Goal: Transaction & Acquisition: Purchase product/service

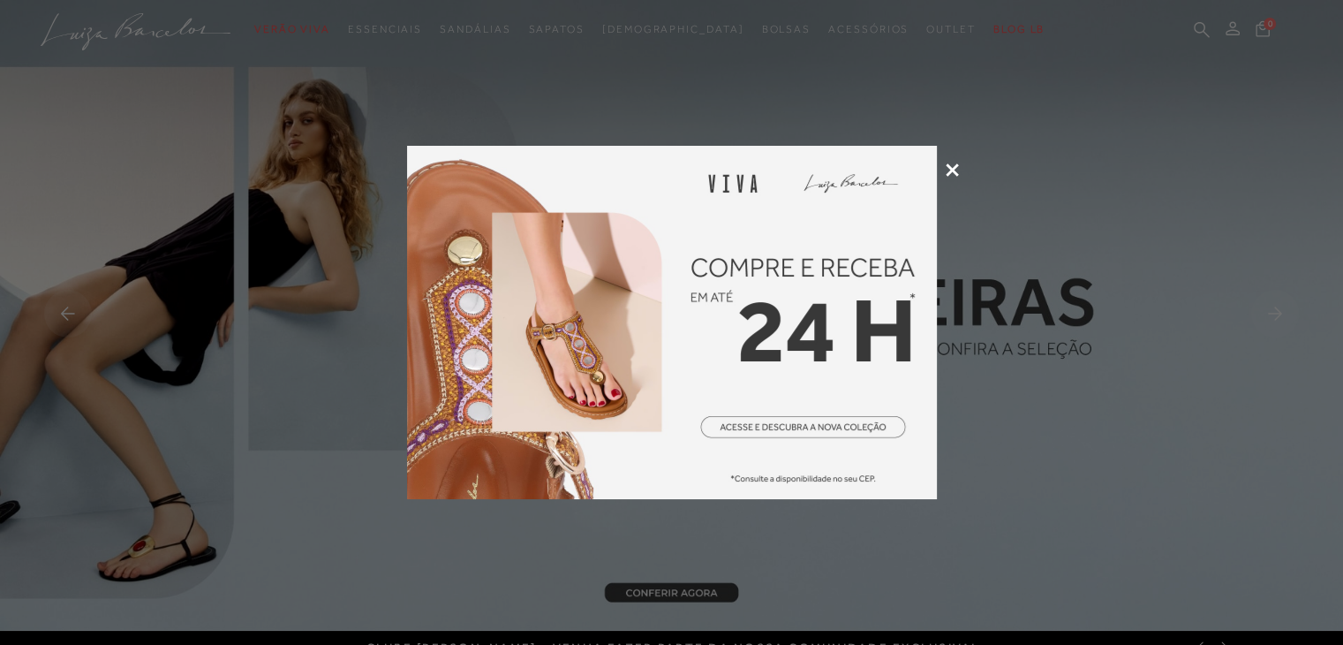
click at [949, 164] on icon at bounding box center [952, 169] width 13 height 13
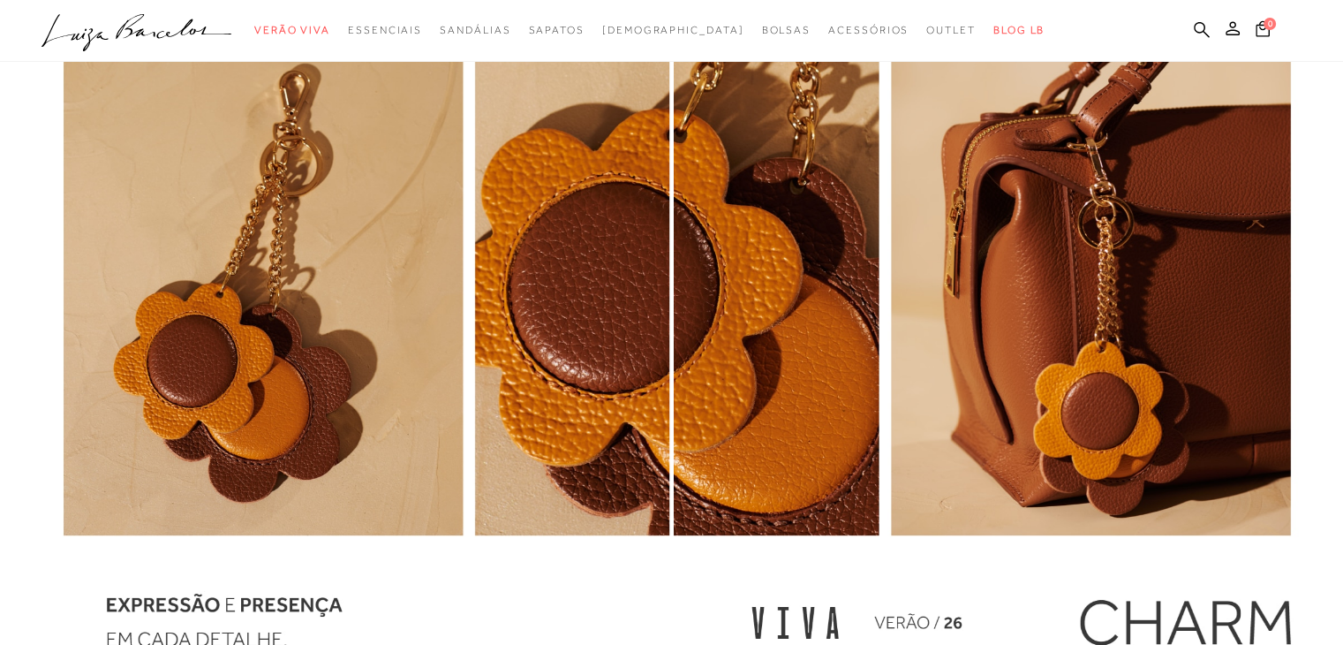
scroll to position [2031, 0]
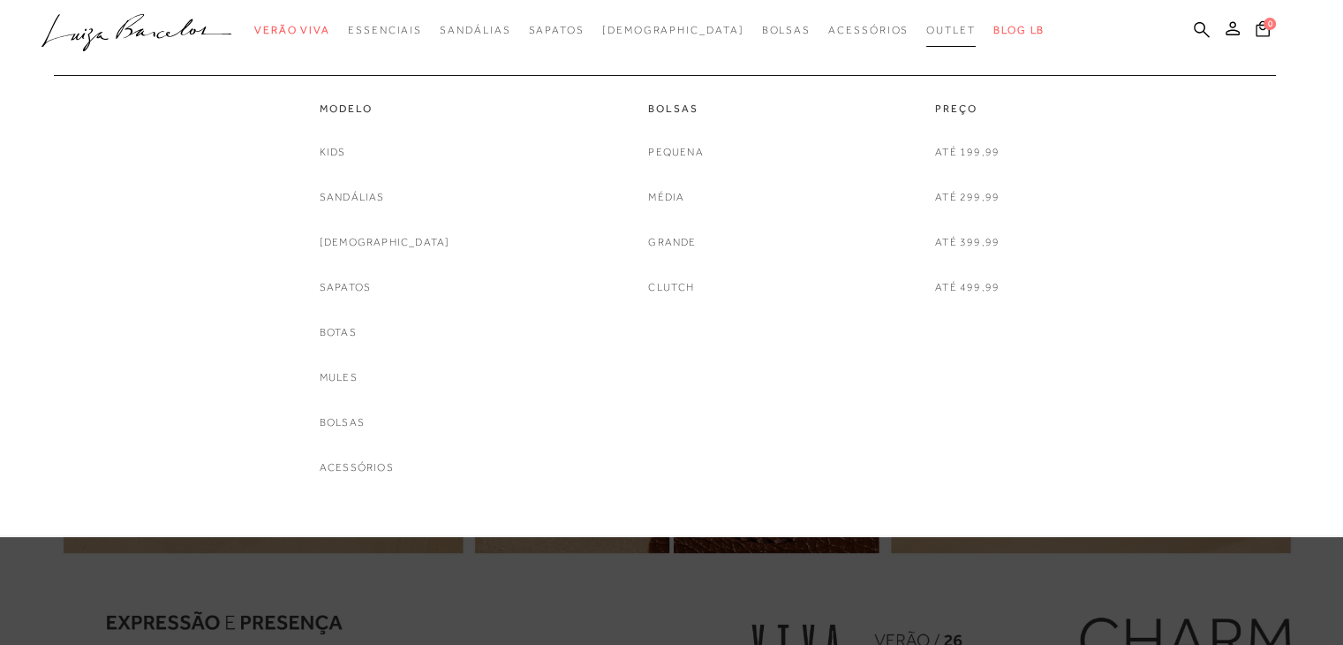
click at [926, 36] on link "Outlet" at bounding box center [950, 30] width 49 height 33
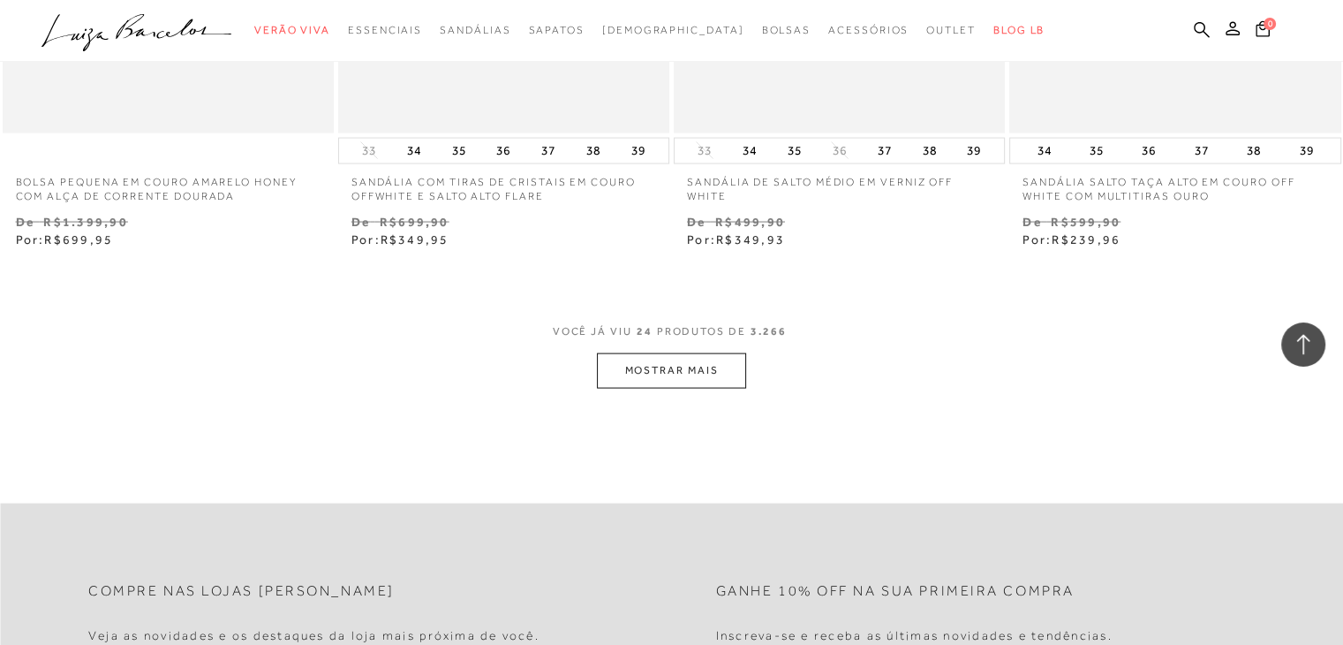
scroll to position [3797, 0]
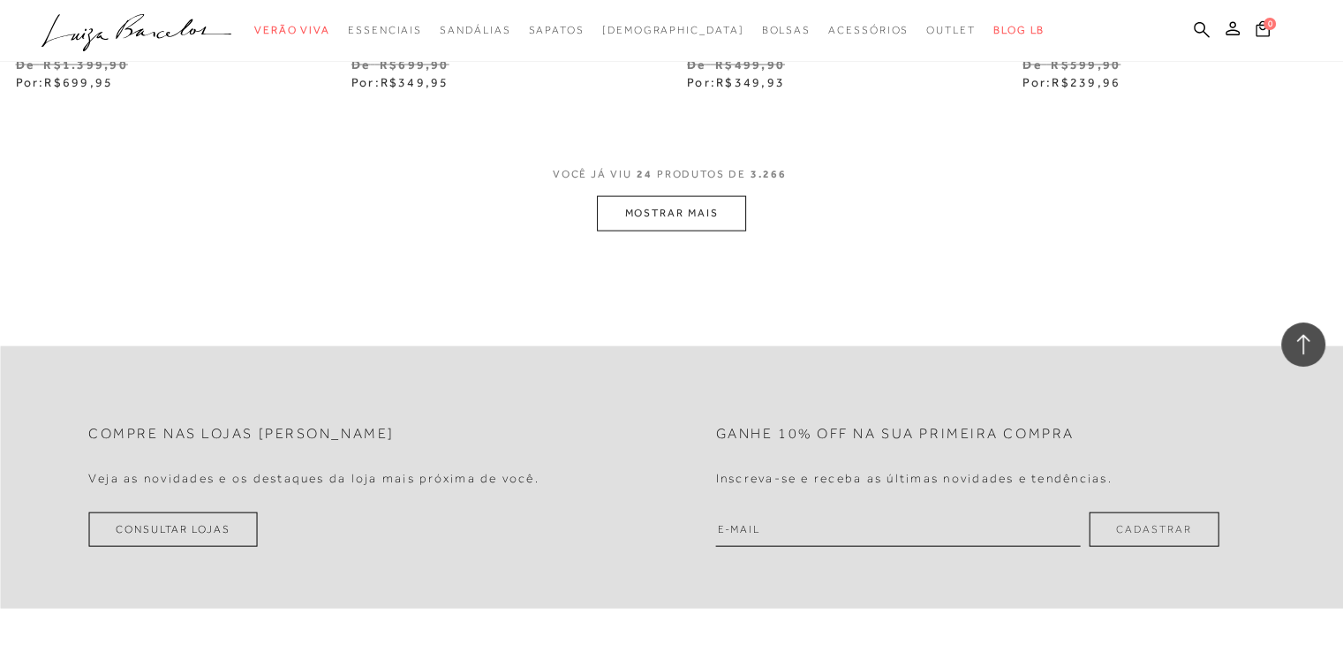
click at [649, 218] on button "MOSTRAR MAIS" at bounding box center [671, 213] width 148 height 34
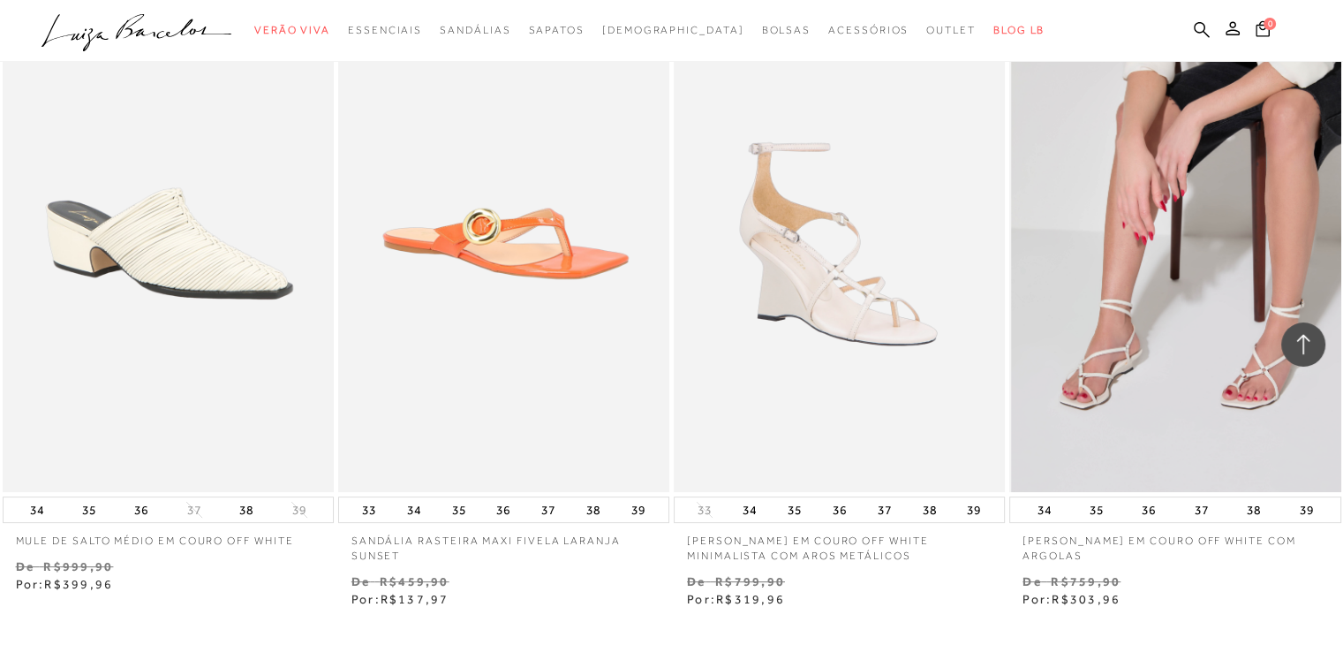
scroll to position [7418, 0]
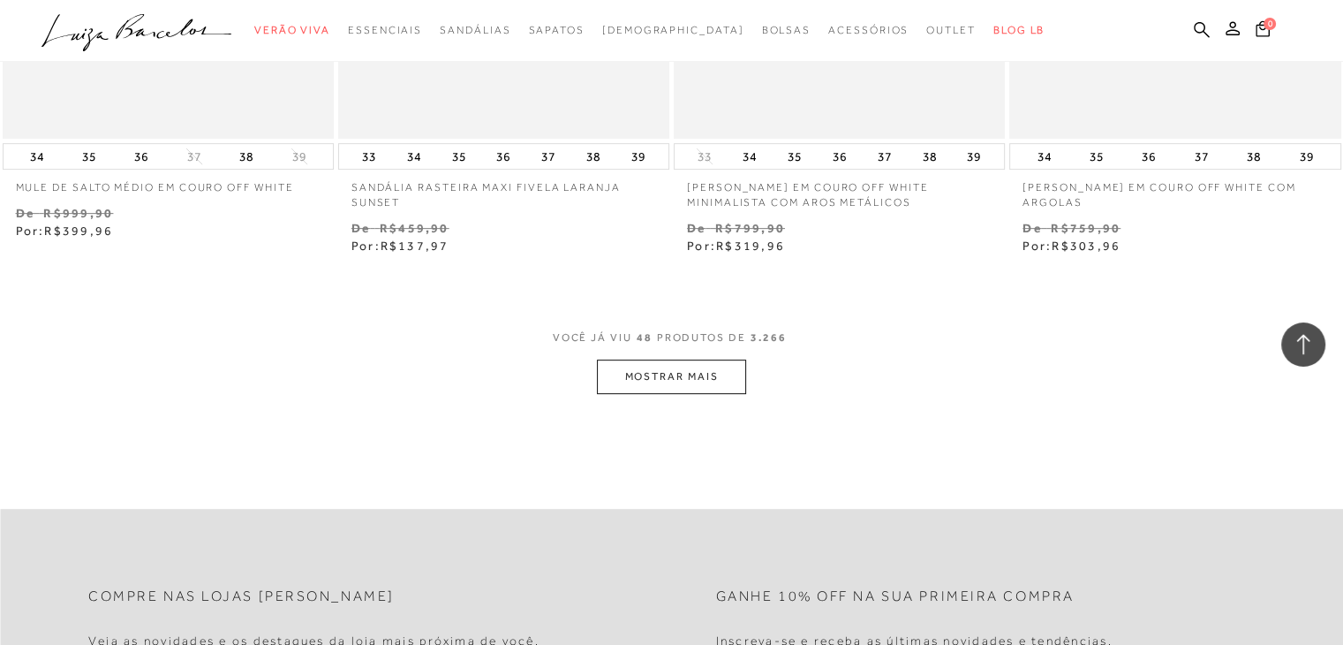
click at [636, 371] on button "MOSTRAR MAIS" at bounding box center [671, 376] width 148 height 34
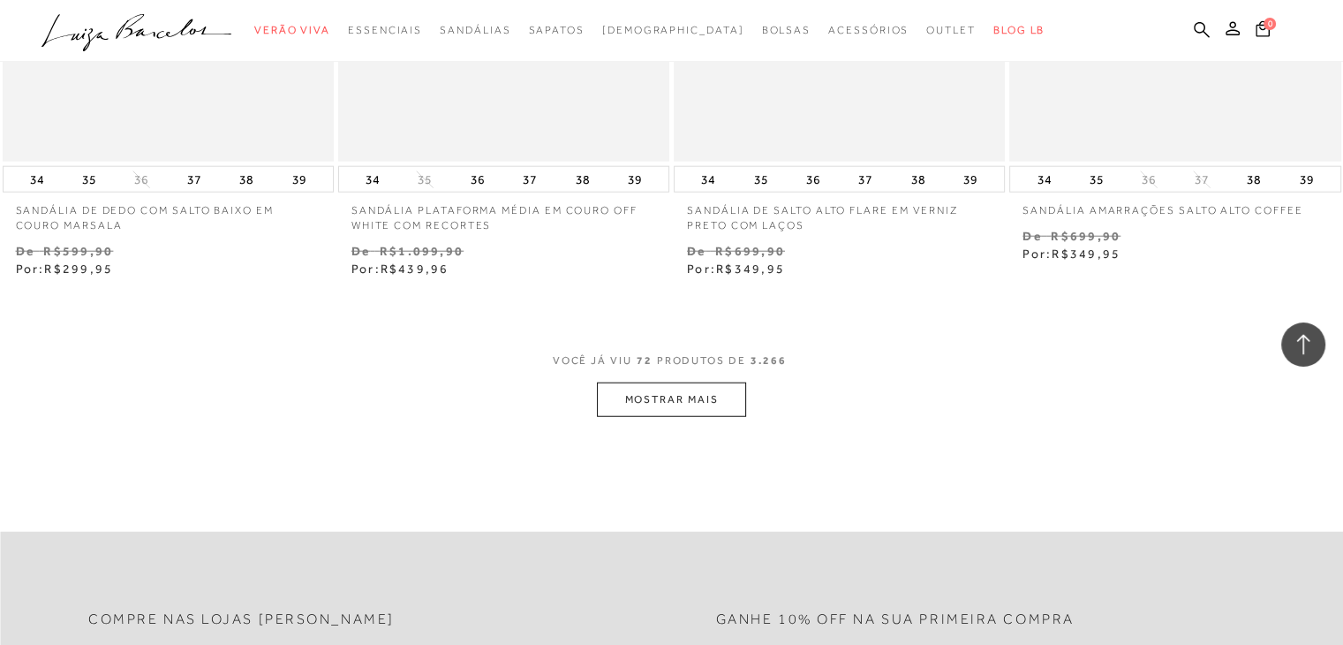
scroll to position [11216, 0]
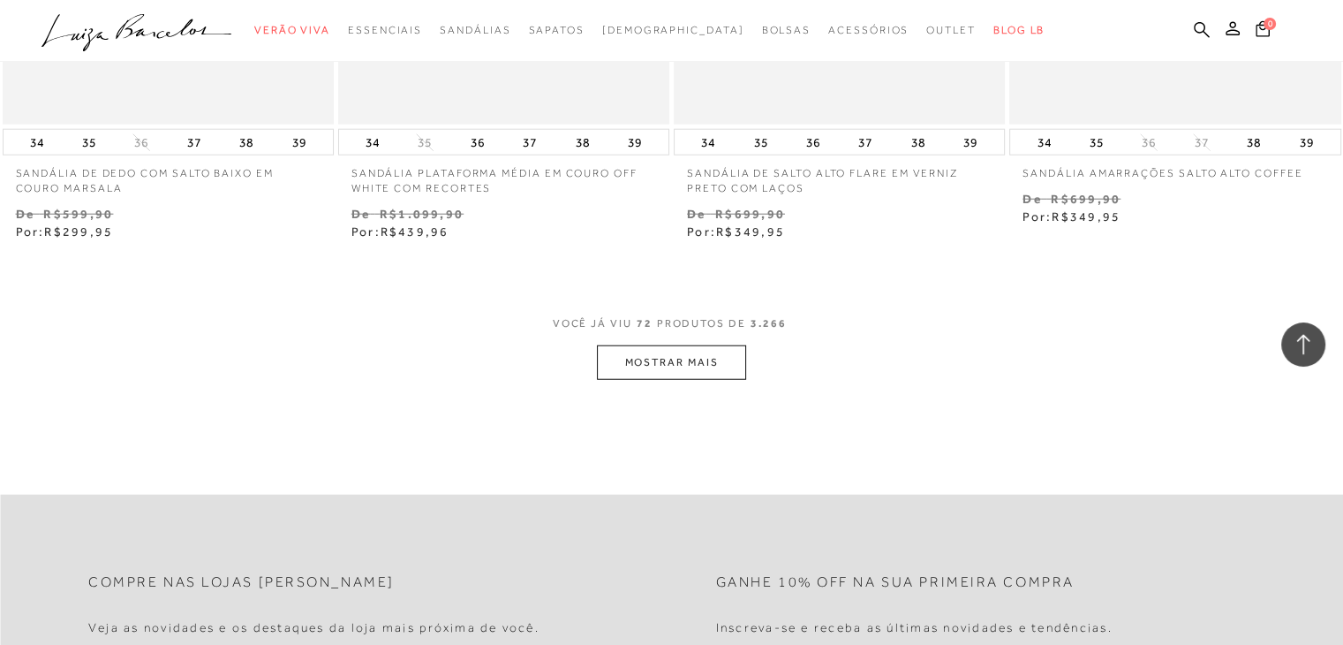
click at [721, 364] on button "MOSTRAR MAIS" at bounding box center [671, 362] width 148 height 34
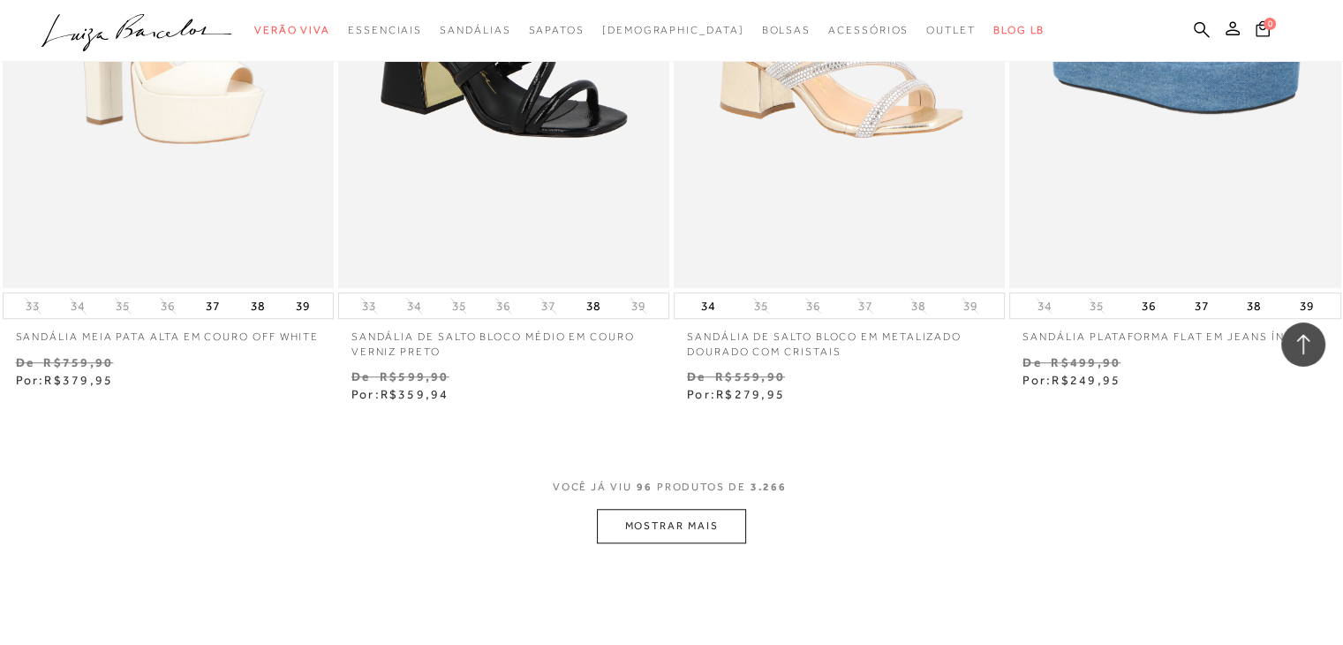
scroll to position [15101, 0]
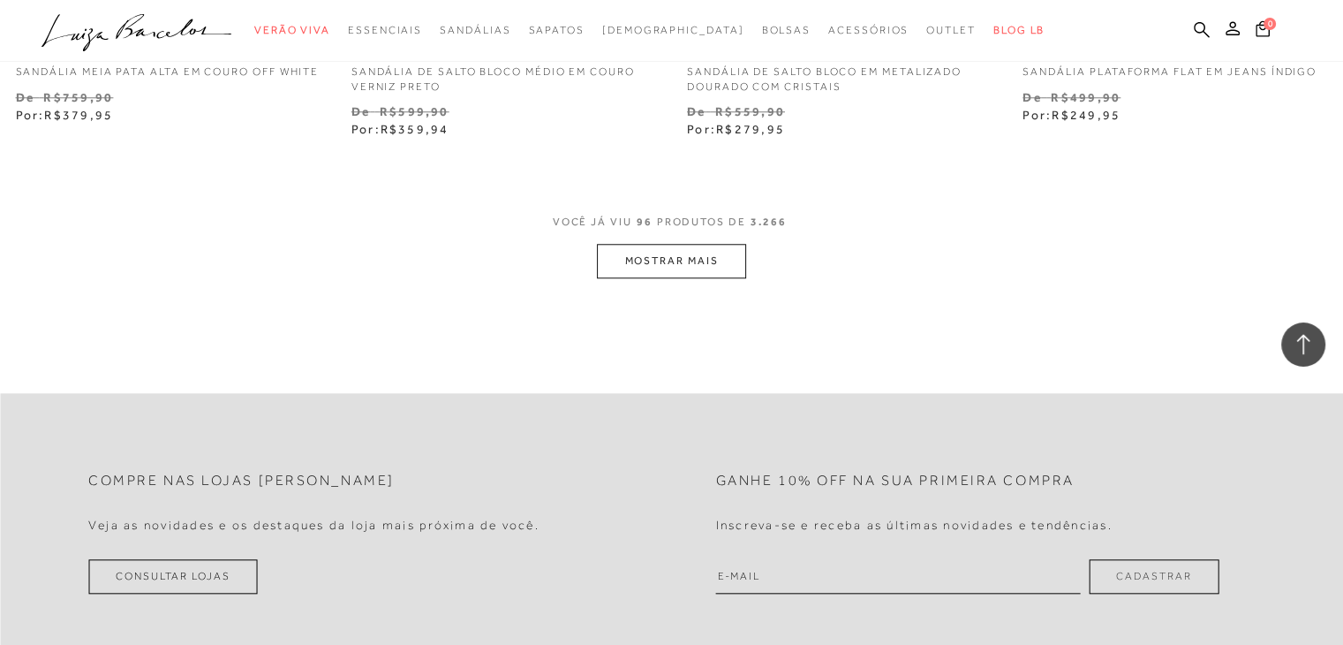
click at [660, 253] on button "MOSTRAR MAIS" at bounding box center [671, 261] width 148 height 34
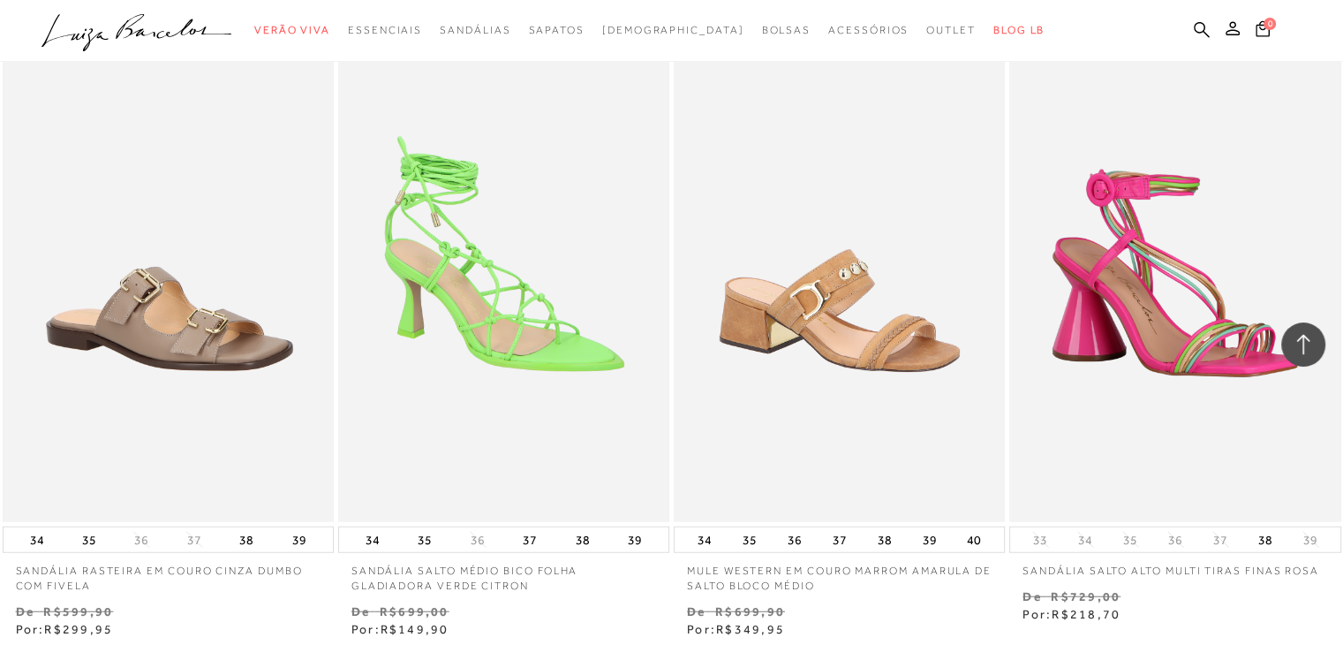
scroll to position [18457, 0]
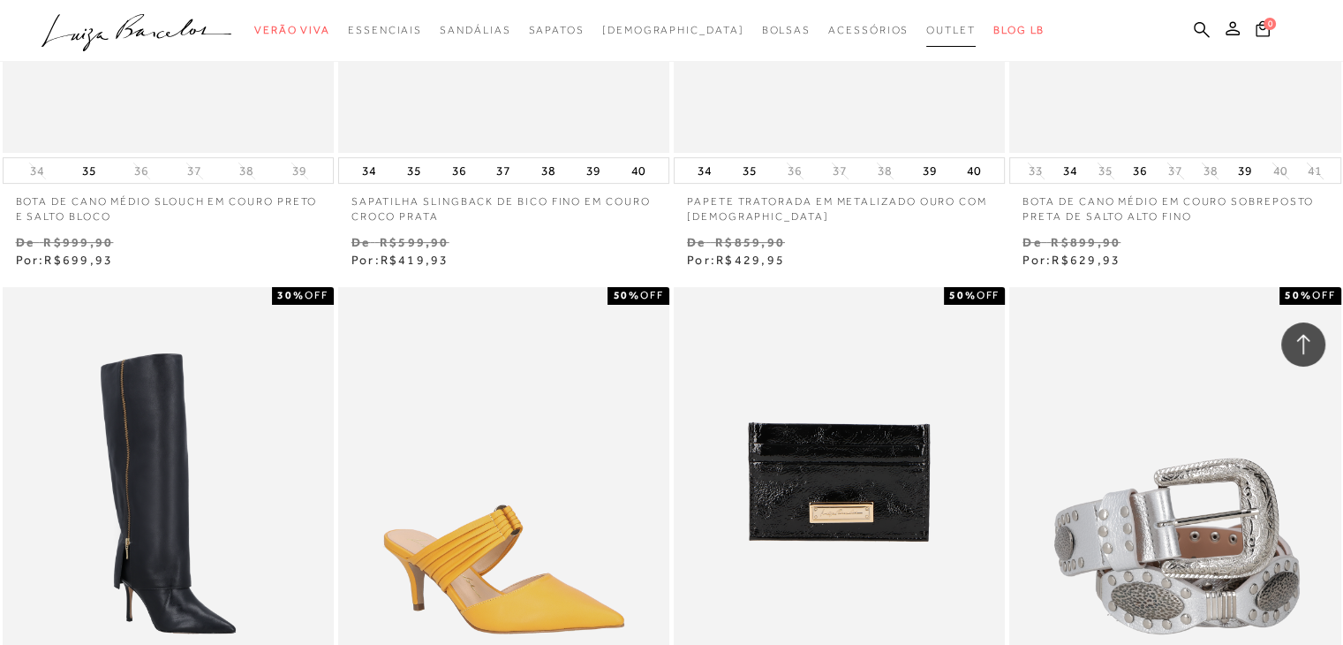
scroll to position [21637, 0]
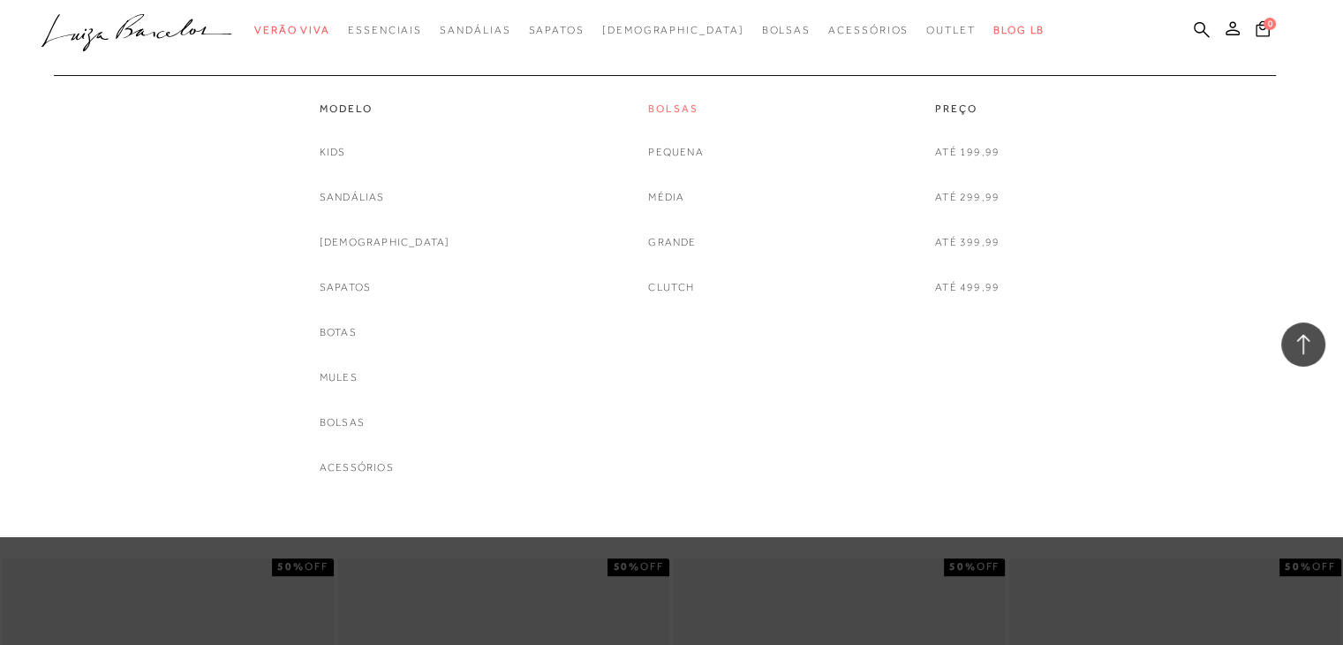
click at [661, 108] on link "Bolsas" at bounding box center [675, 109] width 55 height 15
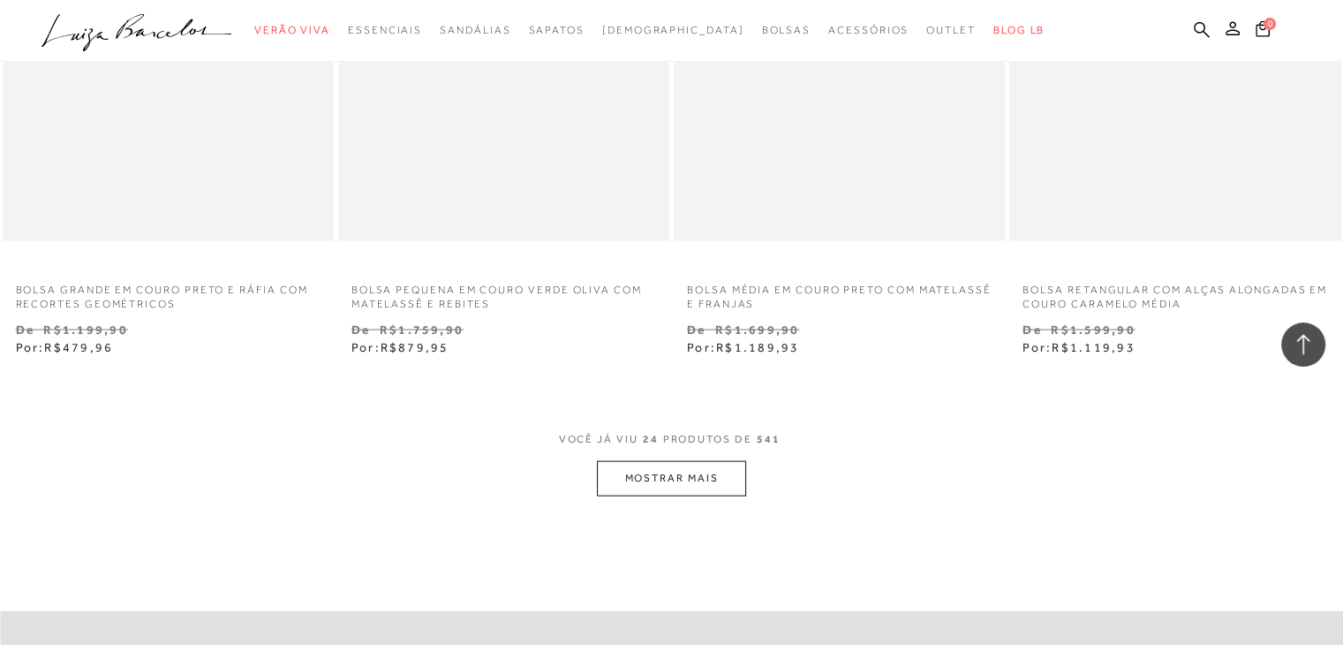
scroll to position [3886, 0]
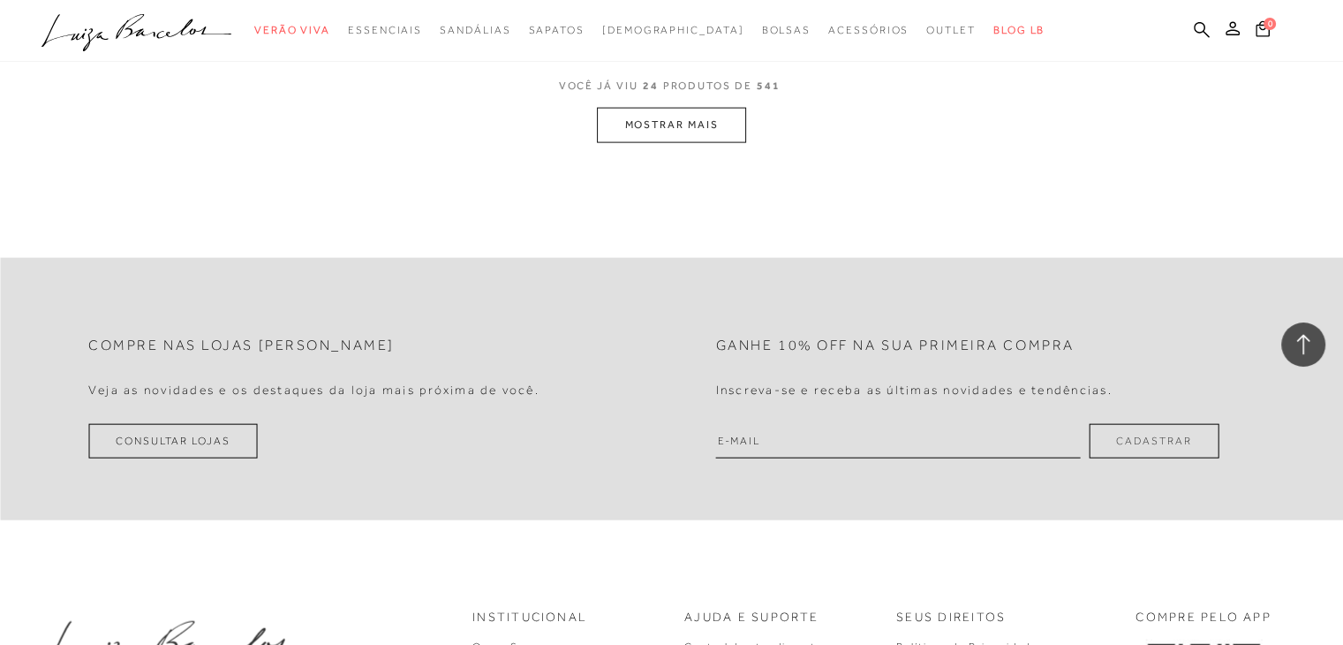
click at [681, 132] on button "MOSTRAR MAIS" at bounding box center [671, 125] width 148 height 34
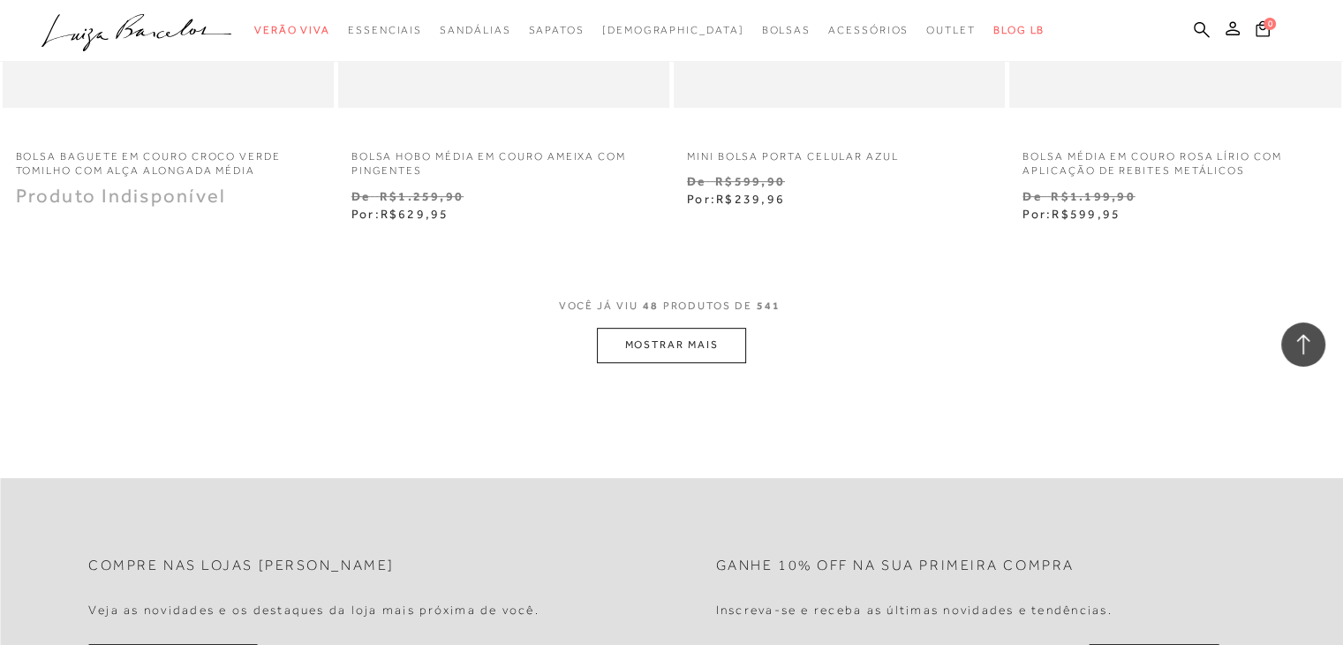
scroll to position [7595, 0]
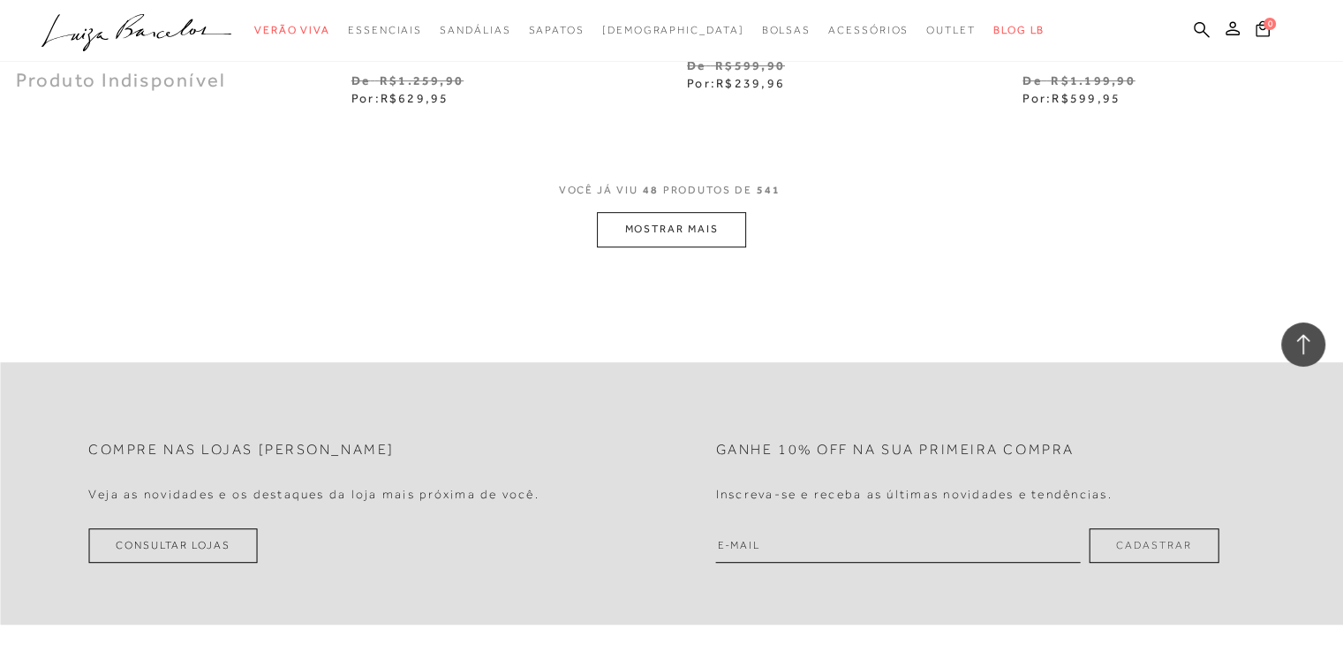
click at [688, 226] on button "MOSTRAR MAIS" at bounding box center [671, 229] width 148 height 34
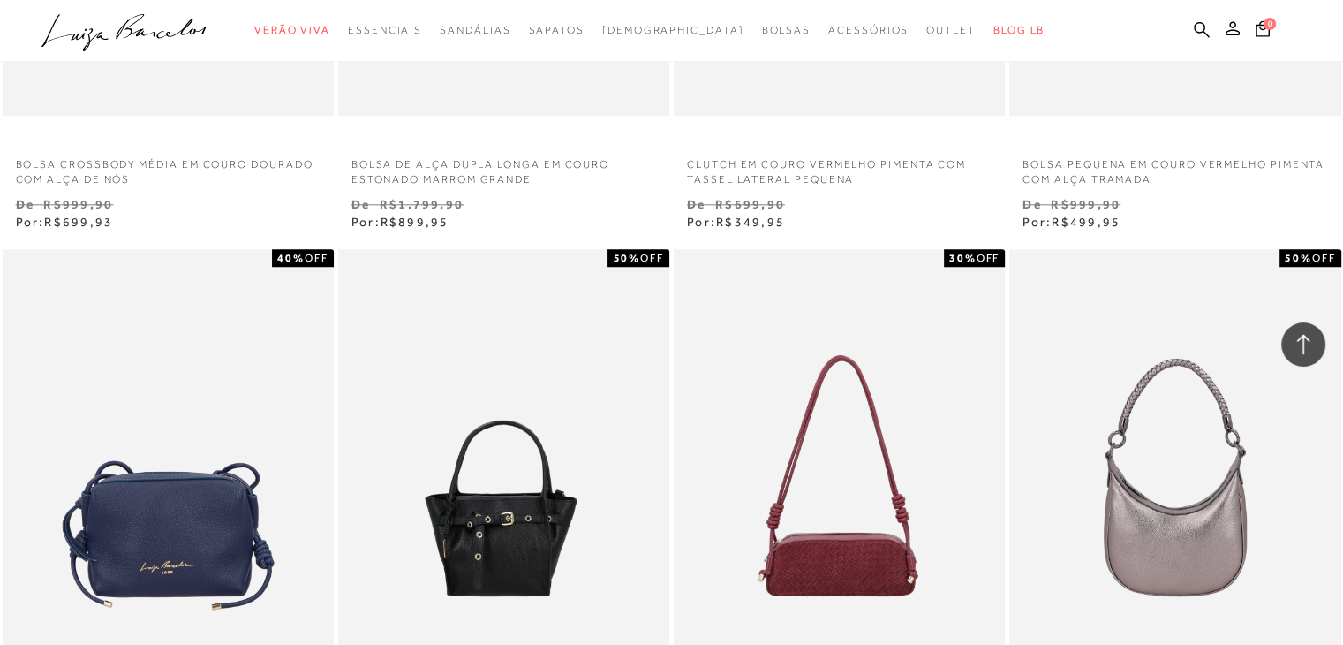
scroll to position [8743, 0]
